Goal: Task Accomplishment & Management: Manage account settings

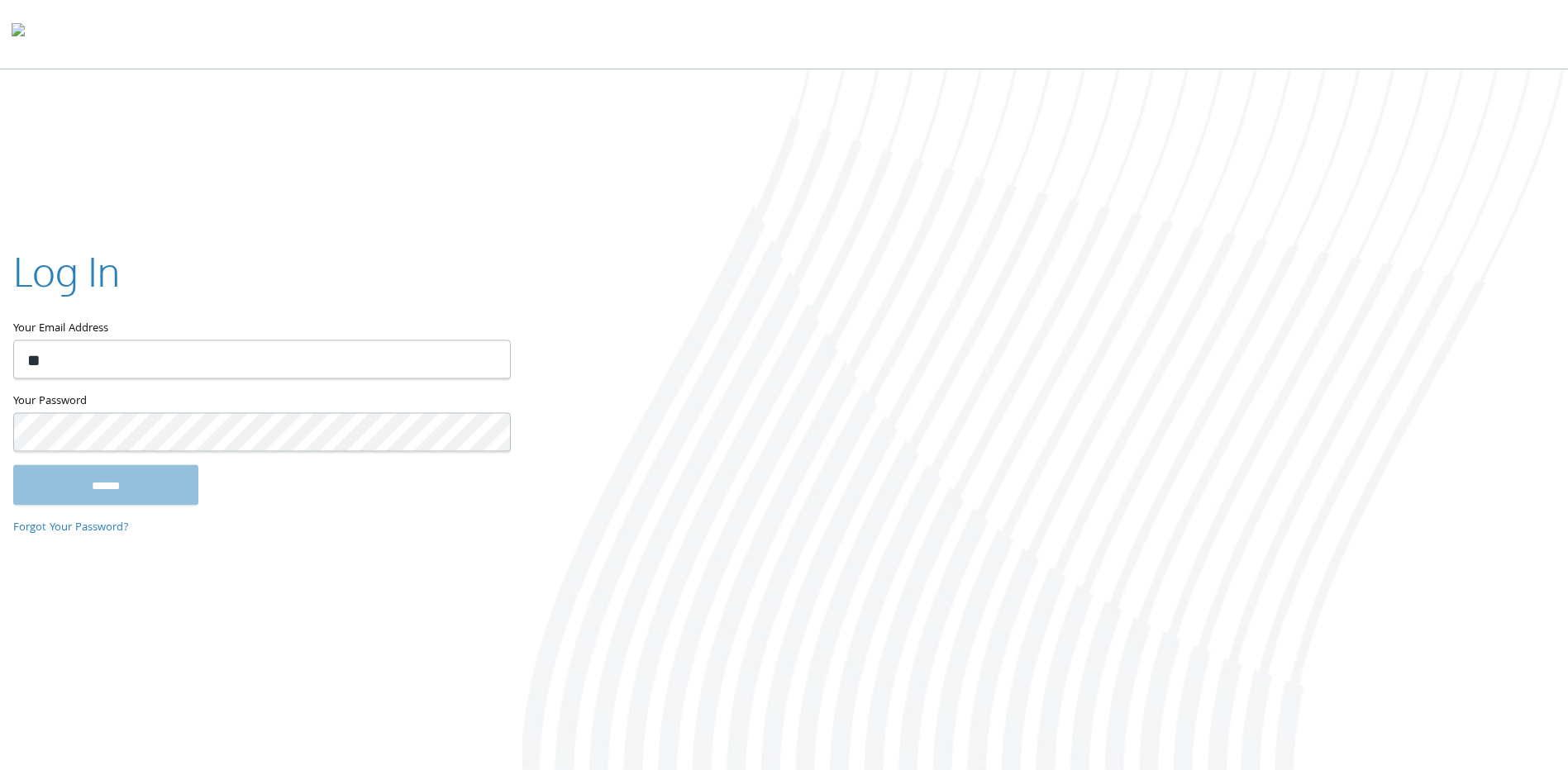
type input "**********"
click at [14, 466] on input "******" at bounding box center [106, 486] width 185 height 40
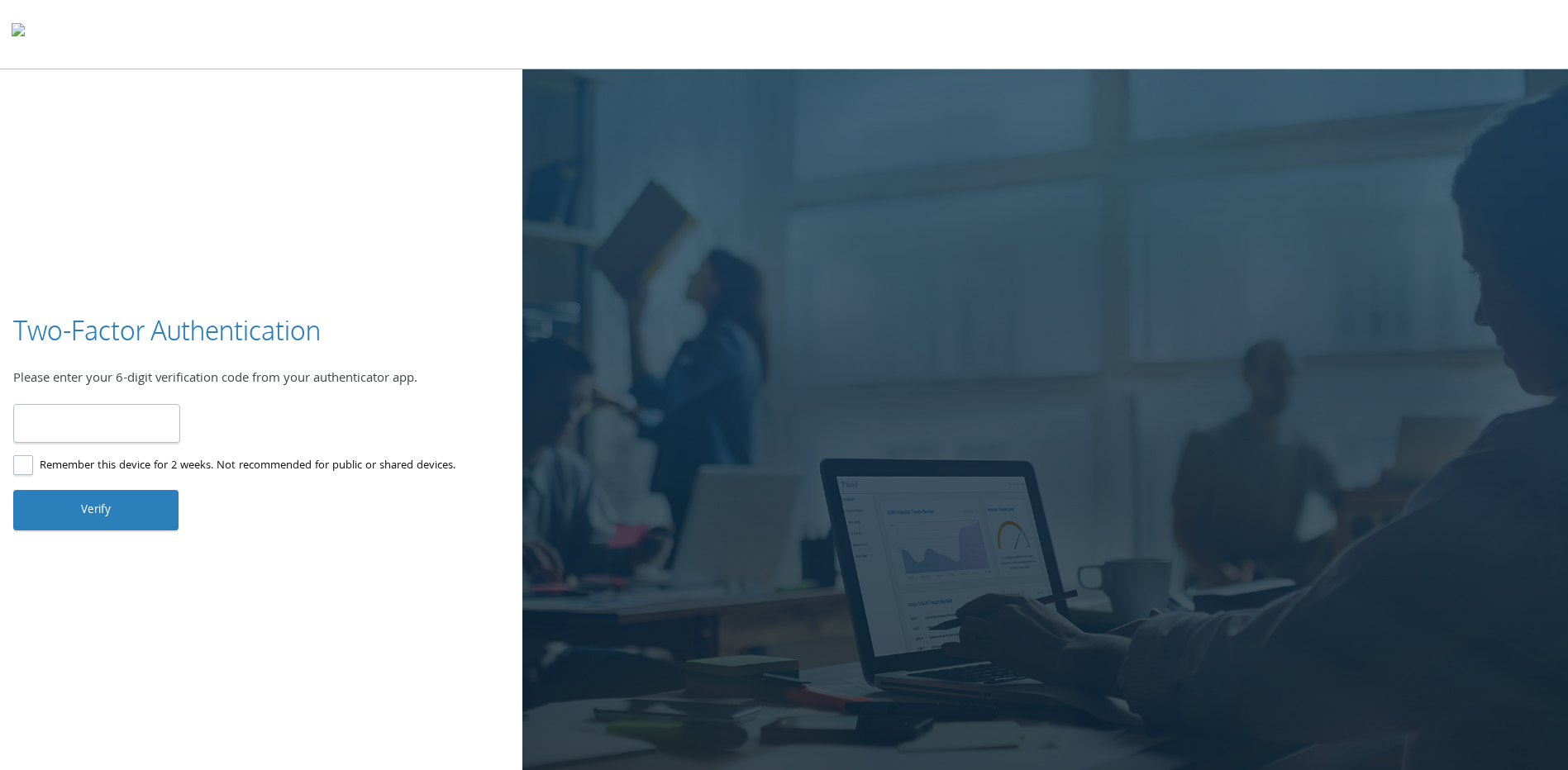
type input "******"
